Goal: Find specific page/section: Find specific page/section

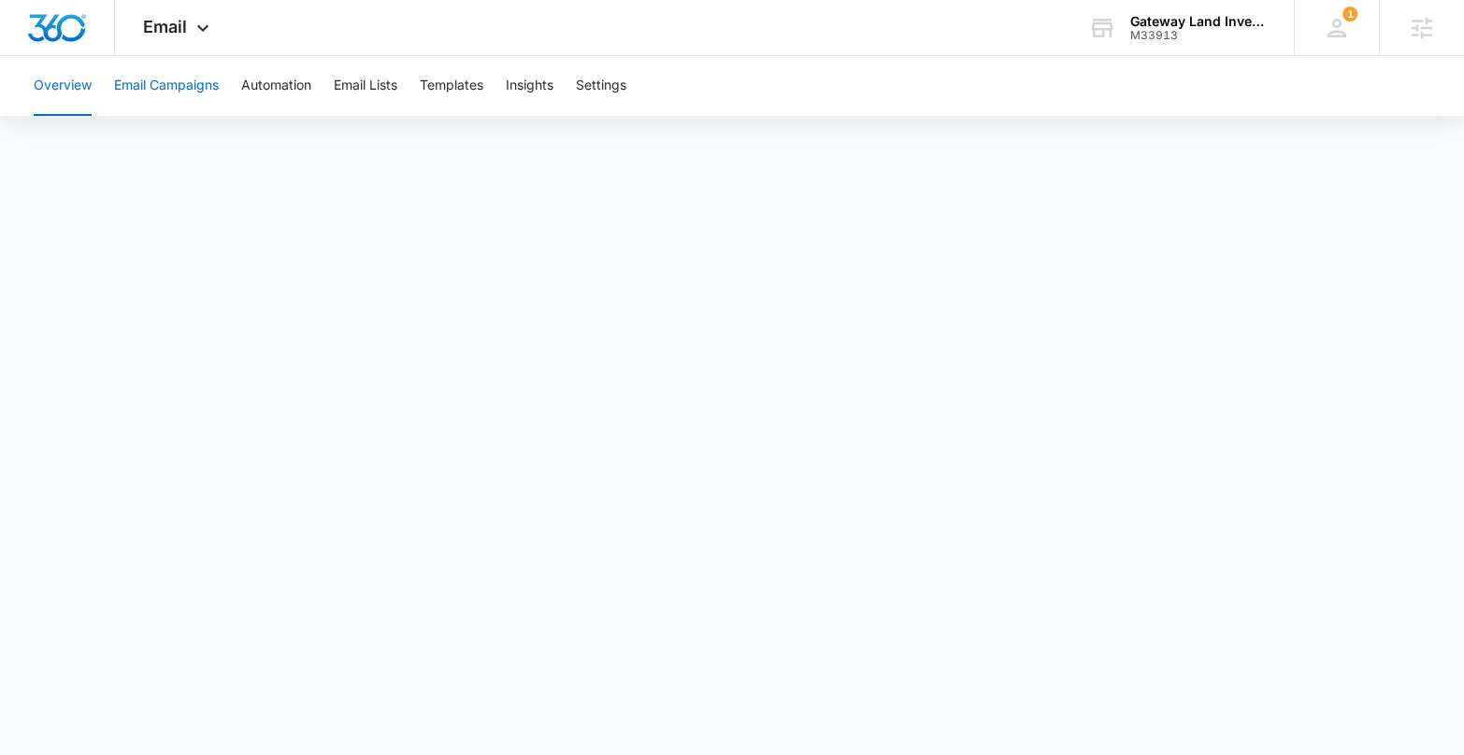
click at [185, 81] on button "Email Campaigns" at bounding box center [166, 86] width 105 height 60
click at [1183, 16] on div "Gateway Land Investments" at bounding box center [1198, 21] width 136 height 15
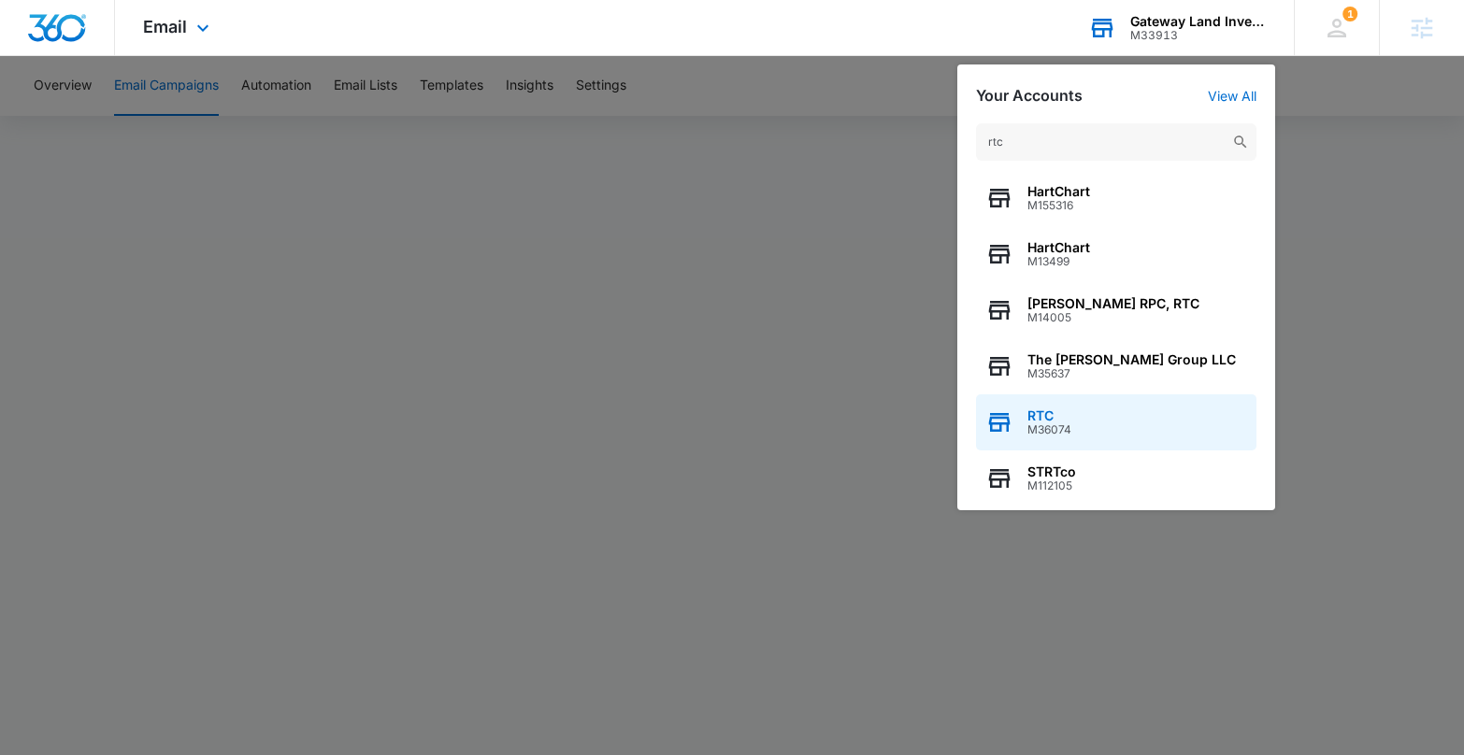
type input "rtc"
click at [1116, 407] on div "RTC M36074" at bounding box center [1116, 422] width 280 height 56
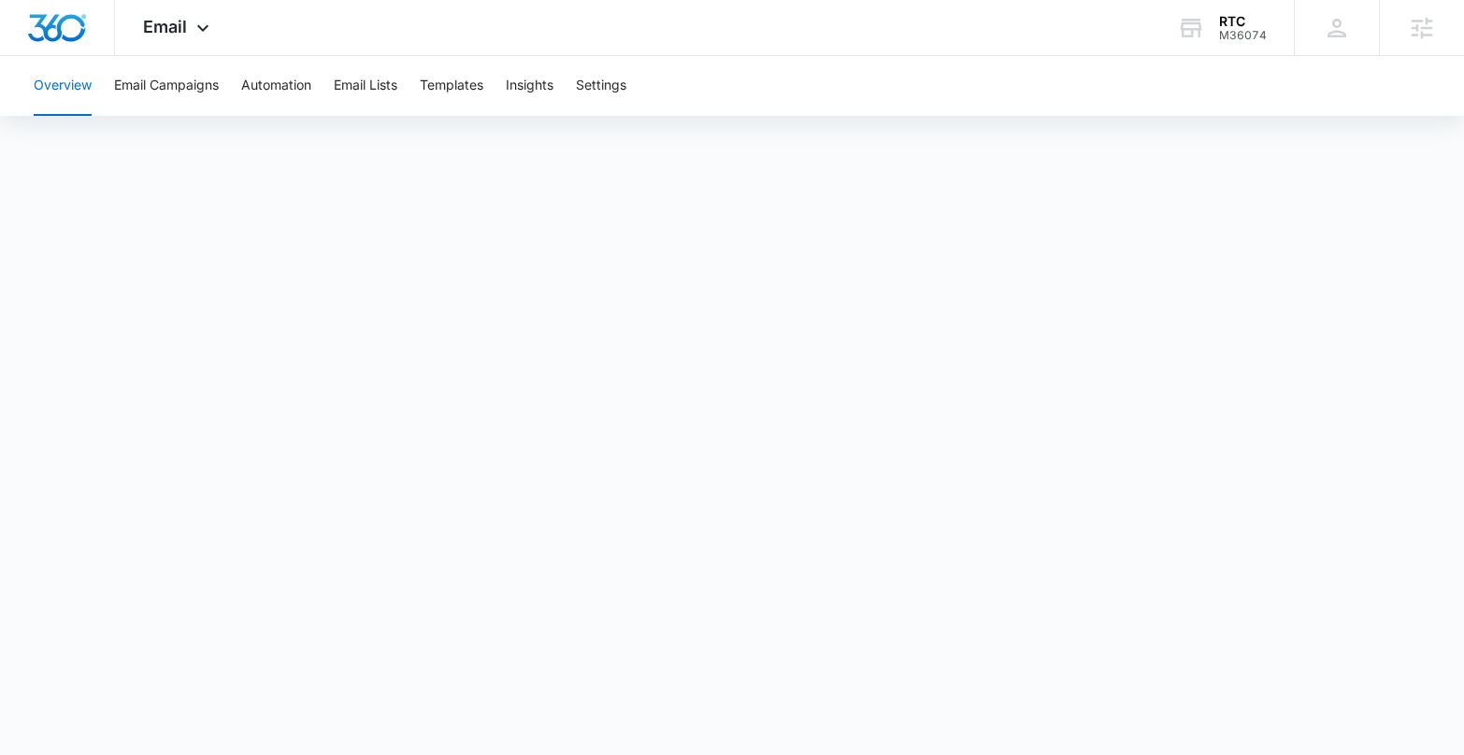
click at [831, 715] on body "Email Apps Reputation Websites Forms CRM Email Social Shop Payments POS Content…" at bounding box center [732, 377] width 1464 height 755
